Goal: Transaction & Acquisition: Purchase product/service

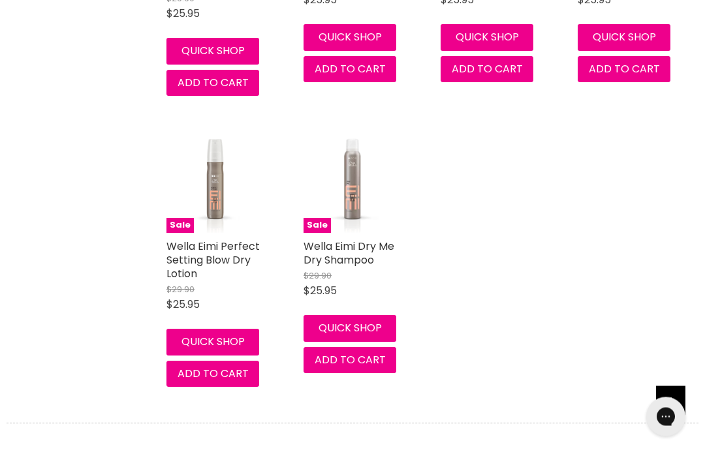
scroll to position [2106, 0]
click at [354, 239] on link "Wella Eimi Dry Me Dry Shampoo" at bounding box center [348, 253] width 91 height 29
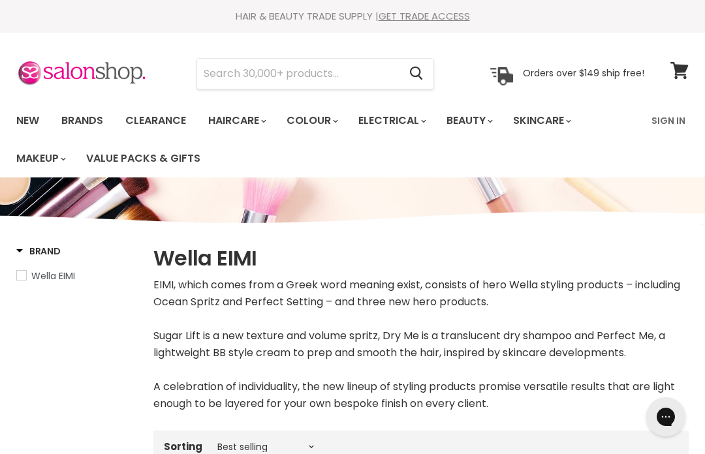
click at [87, 120] on link "Brands" at bounding box center [82, 120] width 61 height 27
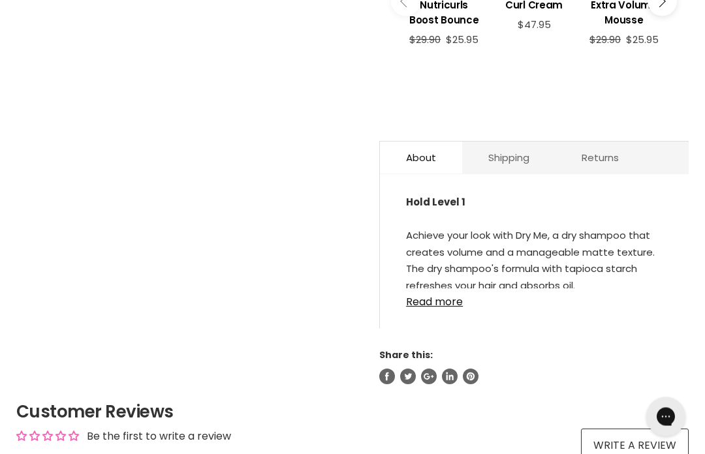
scroll to position [611, 0]
click at [450, 288] on link "Read more" at bounding box center [534, 298] width 256 height 20
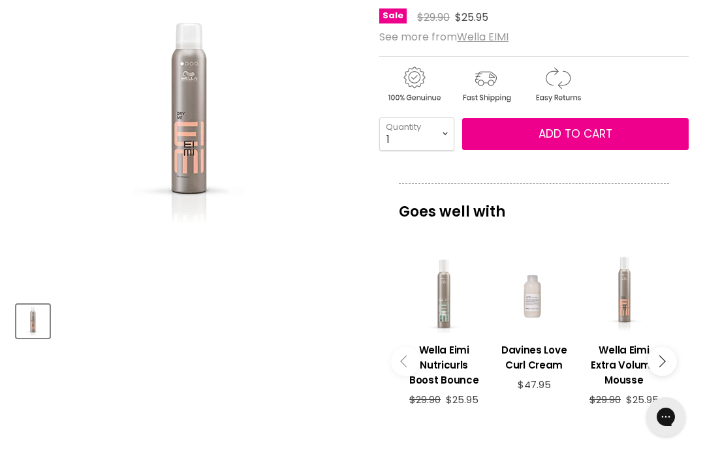
scroll to position [246, 0]
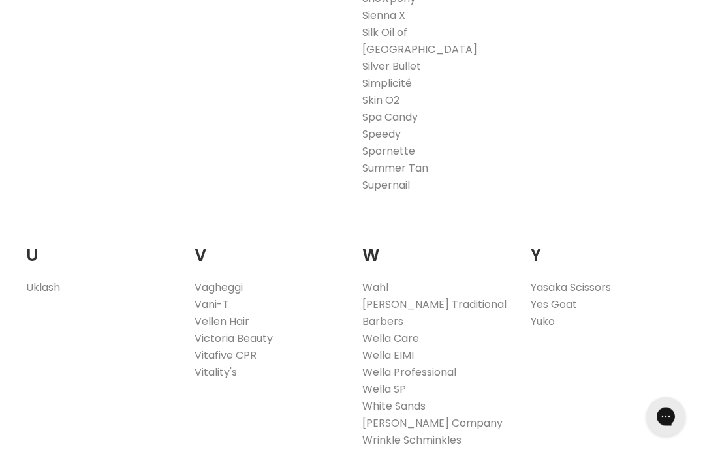
scroll to position [2484, 0]
click at [456, 365] on link "Wella Professional" at bounding box center [409, 372] width 94 height 15
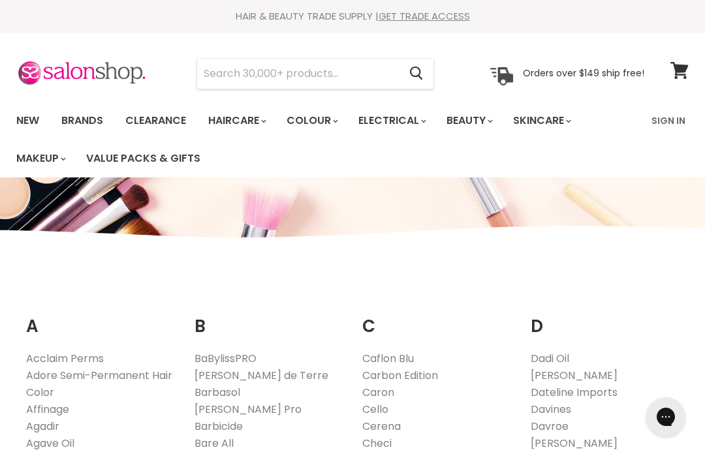
scroll to position [2530, 0]
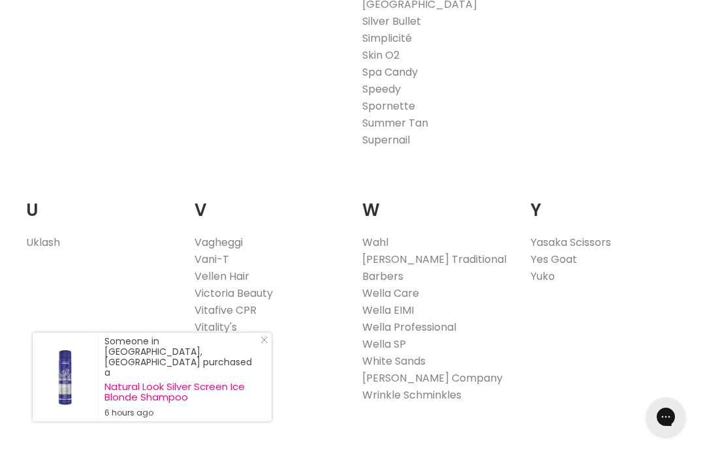
click at [412, 286] on link "Wella Care" at bounding box center [390, 293] width 57 height 15
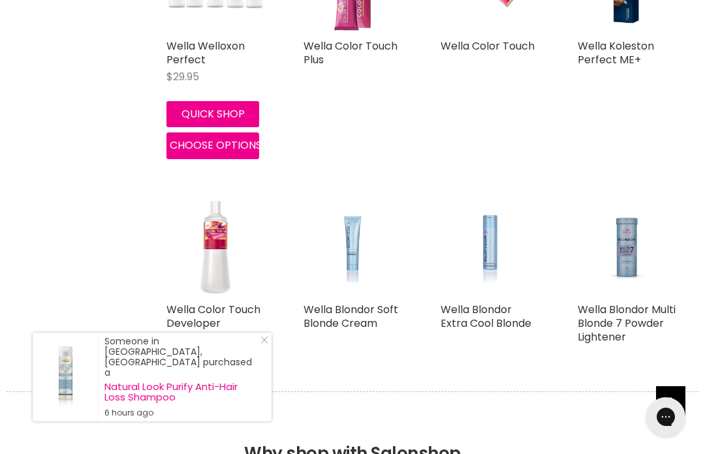
scroll to position [2713, 0]
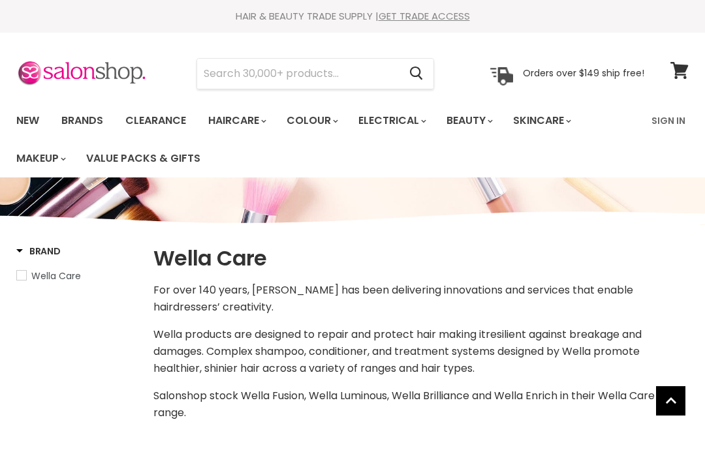
select select "manual"
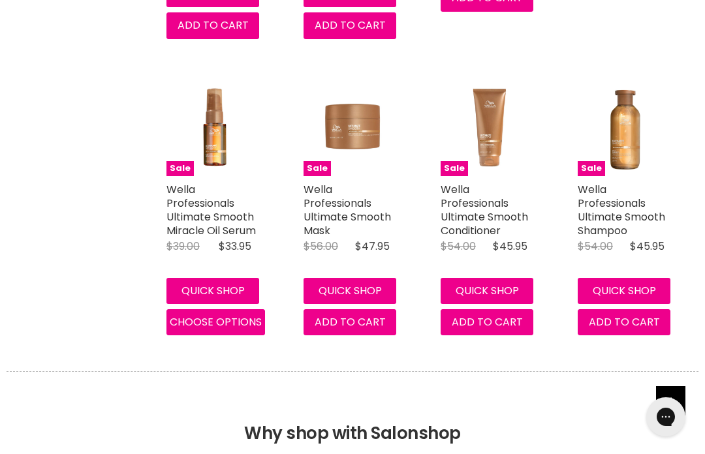
scroll to position [2821, 0]
